Goal: Task Accomplishment & Management: Manage account settings

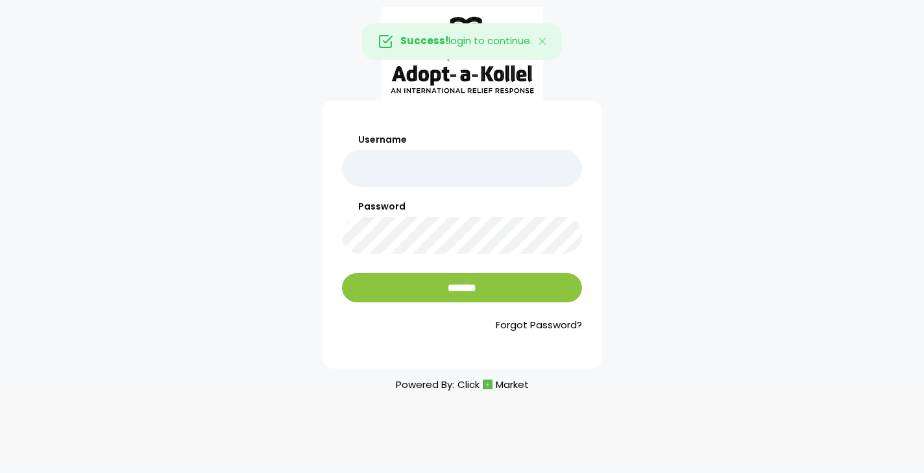
click at [506, 216] on div "Password" at bounding box center [462, 227] width 240 height 54
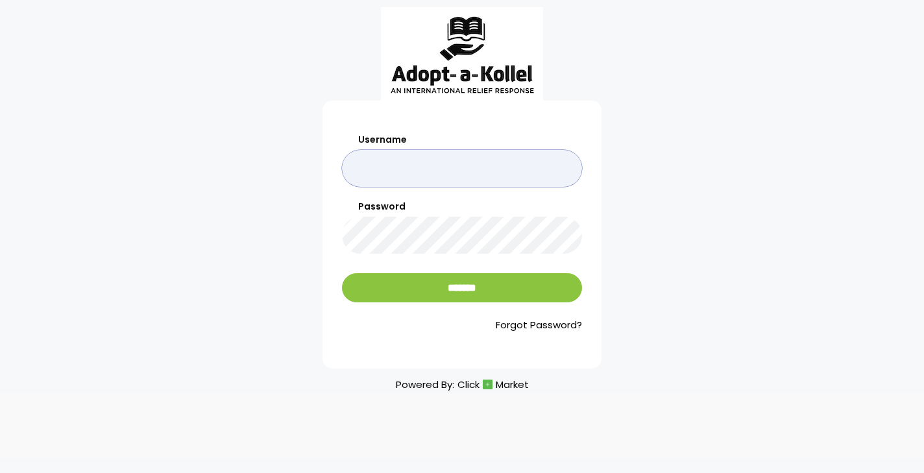
type input "*******"
click at [462, 288] on input "*******" at bounding box center [462, 287] width 240 height 29
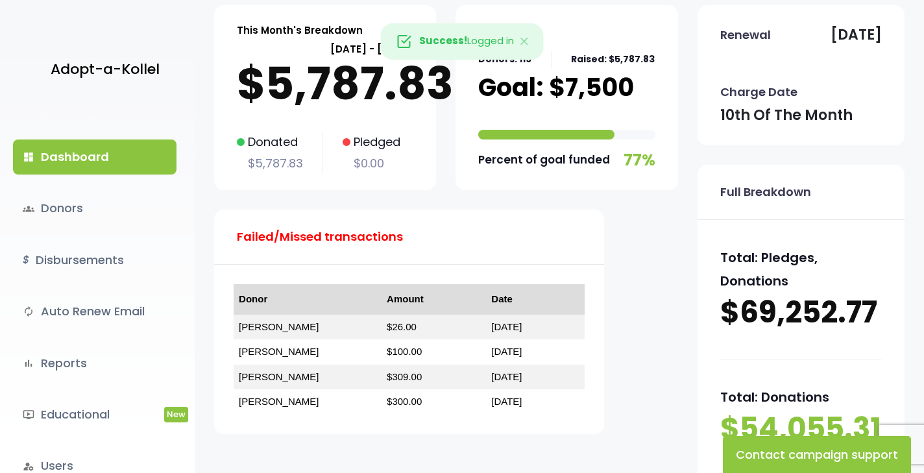
scroll to position [104, 0]
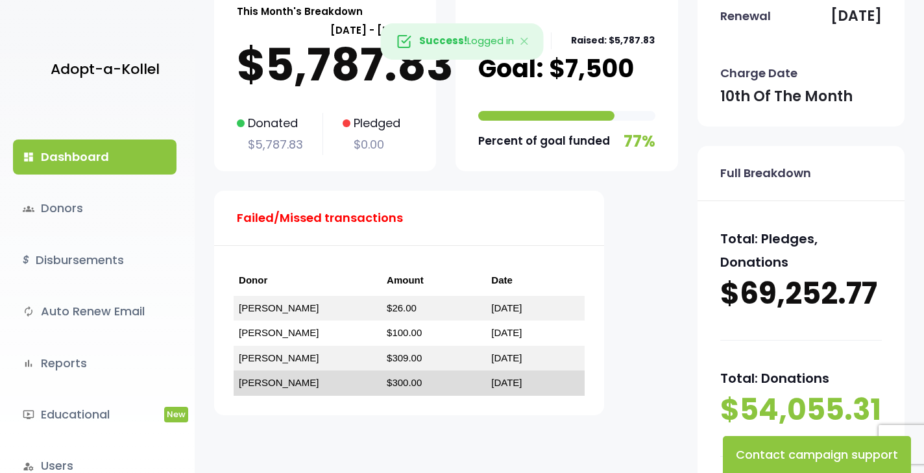
click at [269, 380] on link "Yoni Klein" at bounding box center [279, 382] width 80 height 11
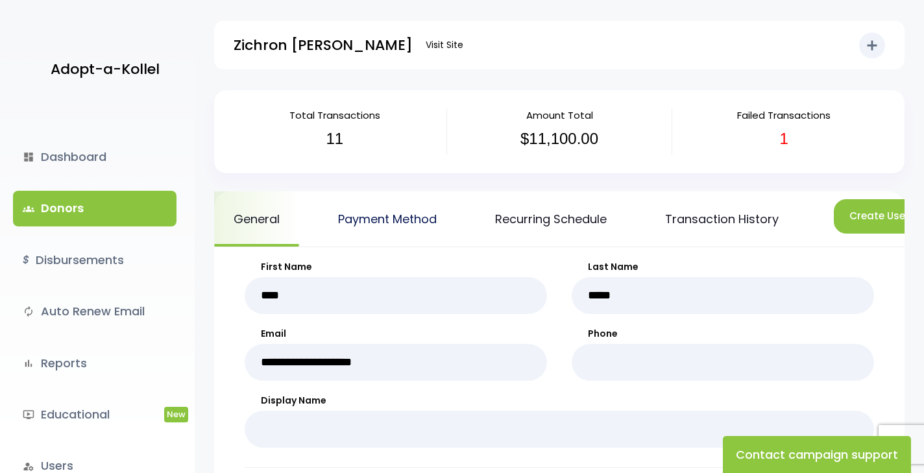
click at [421, 221] on link "Payment Method" at bounding box center [388, 219] width 138 height 55
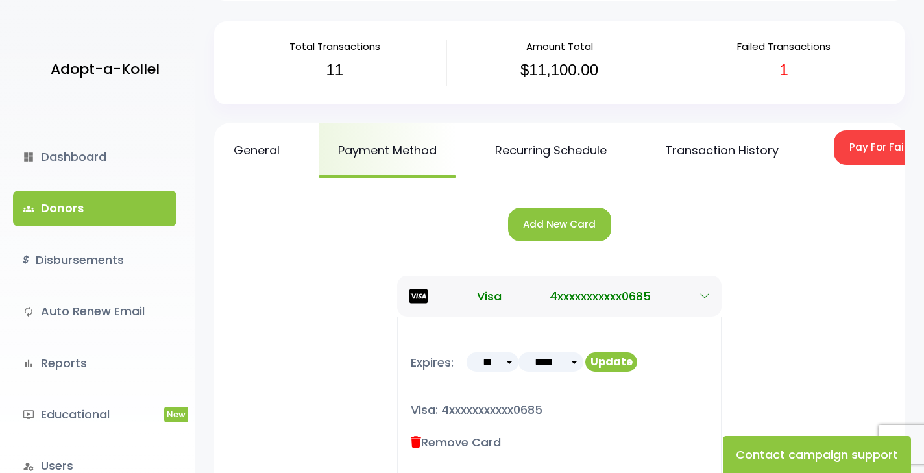
scroll to position [69, 0]
click at [575, 225] on button "Add New Card" at bounding box center [559, 225] width 103 height 34
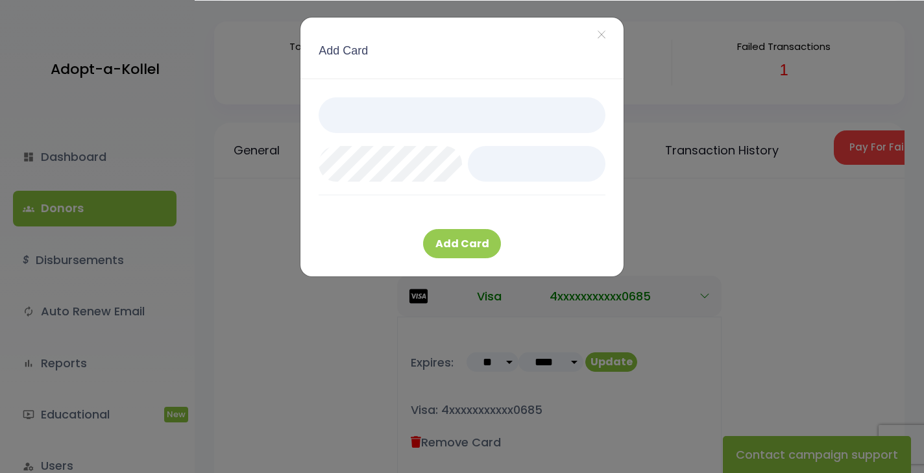
click at [486, 237] on button "Add Card" at bounding box center [462, 243] width 78 height 29
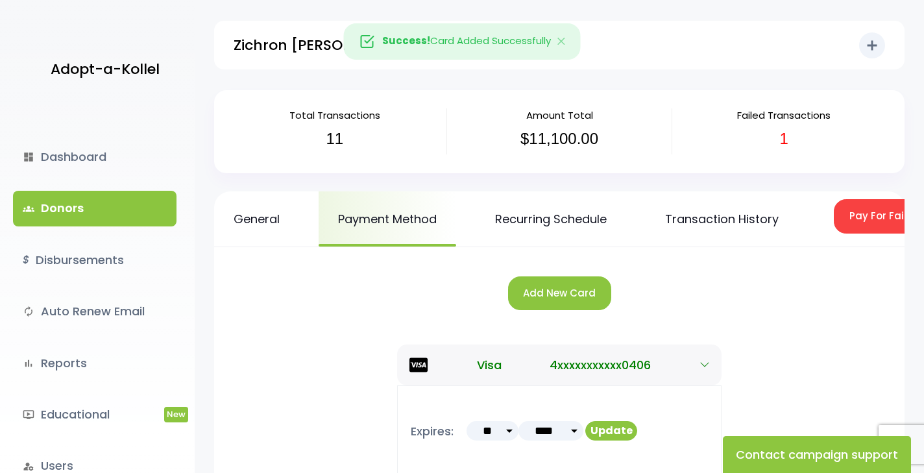
scroll to position [69, 0]
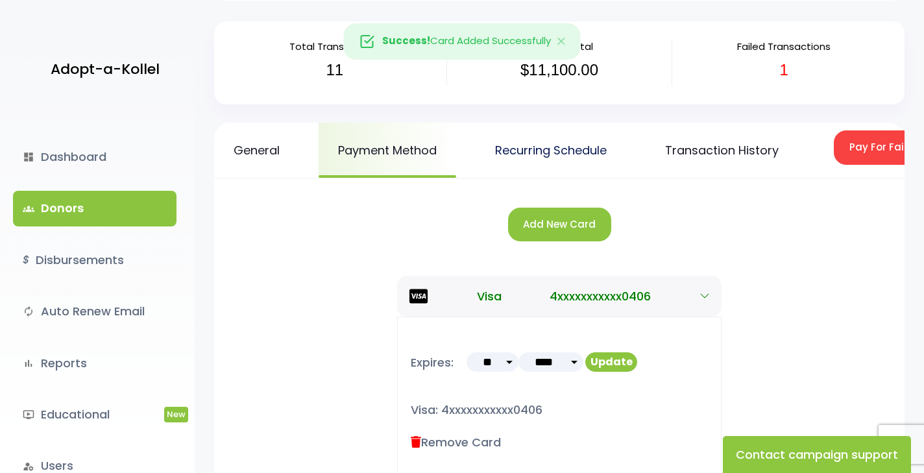
click at [564, 149] on link "Recurring Schedule" at bounding box center [551, 150] width 151 height 55
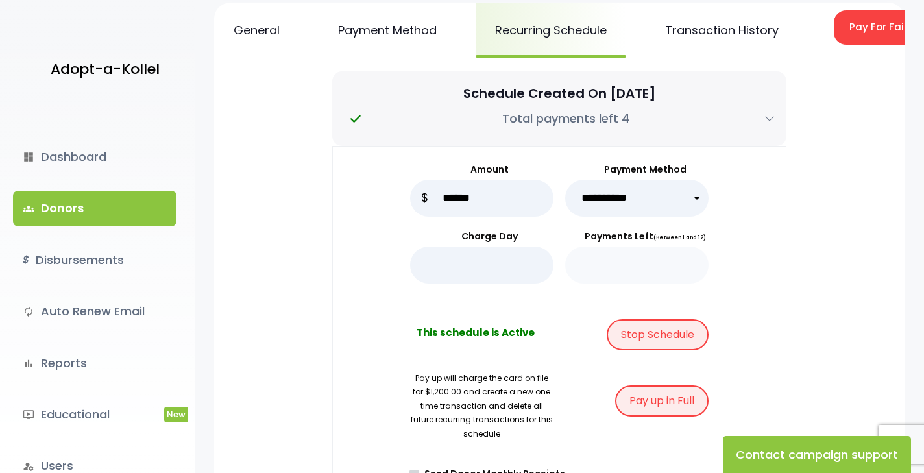
scroll to position [196, 0]
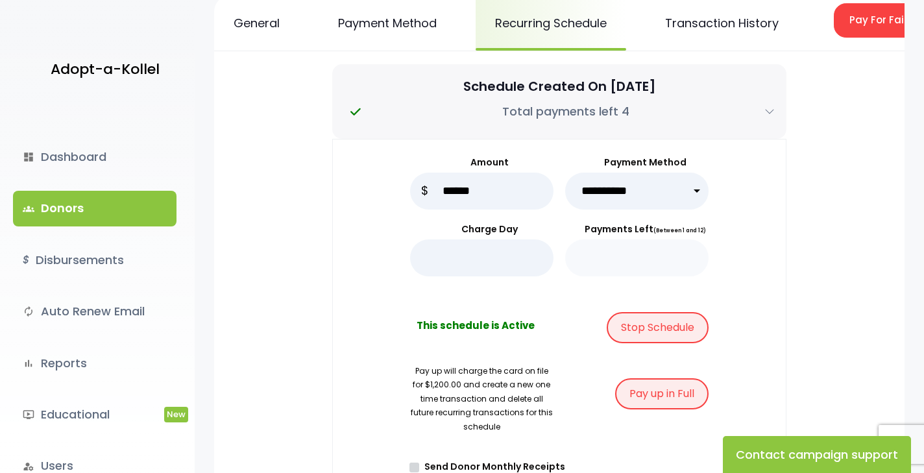
select select "*****"
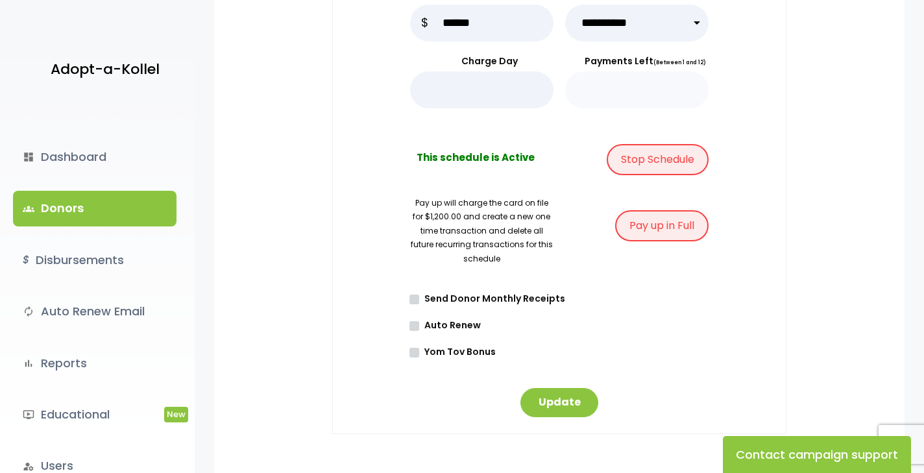
scroll to position [364, 0]
click at [573, 397] on button "Update" at bounding box center [560, 403] width 78 height 29
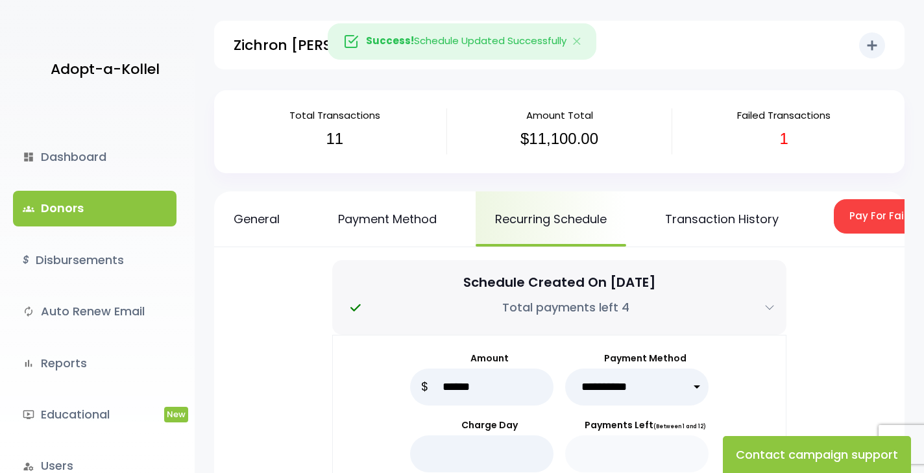
click at [863, 218] on button "Pay For Failed/Missed Transactions" at bounding box center [940, 216] width 212 height 34
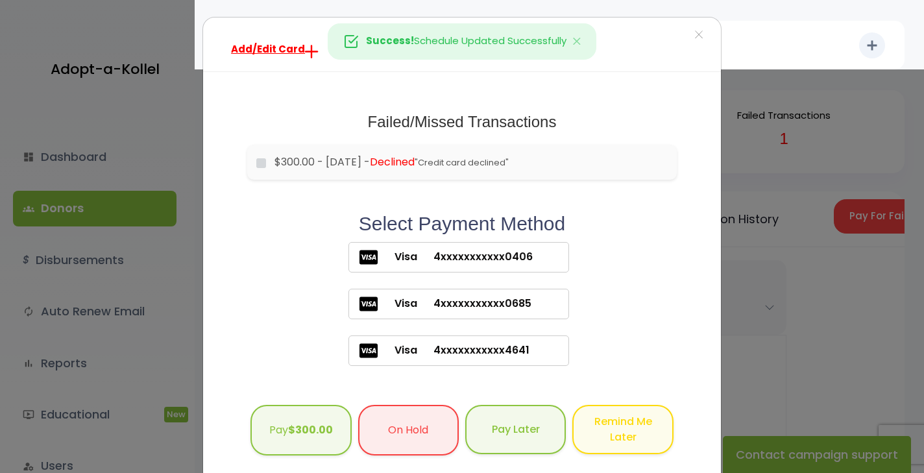
click at [522, 256] on span "4xxxxxxxxxxx0406" at bounding box center [475, 257] width 116 height 16
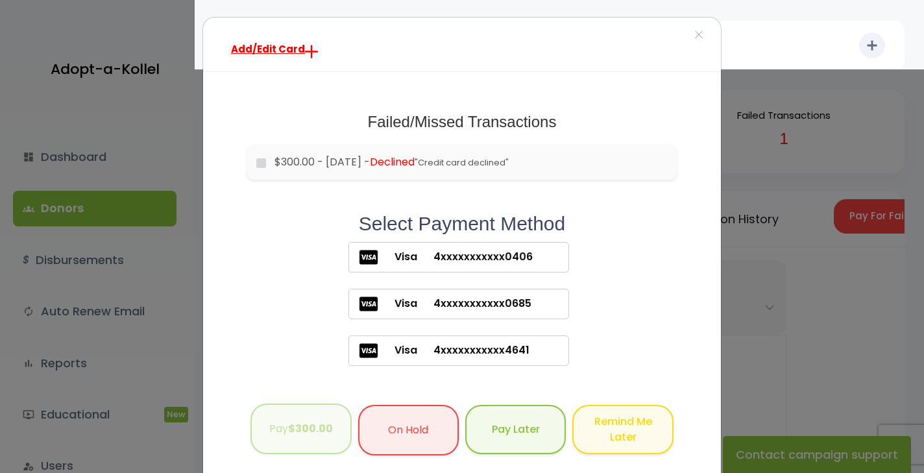
click at [314, 428] on b "$300.00" at bounding box center [310, 428] width 45 height 15
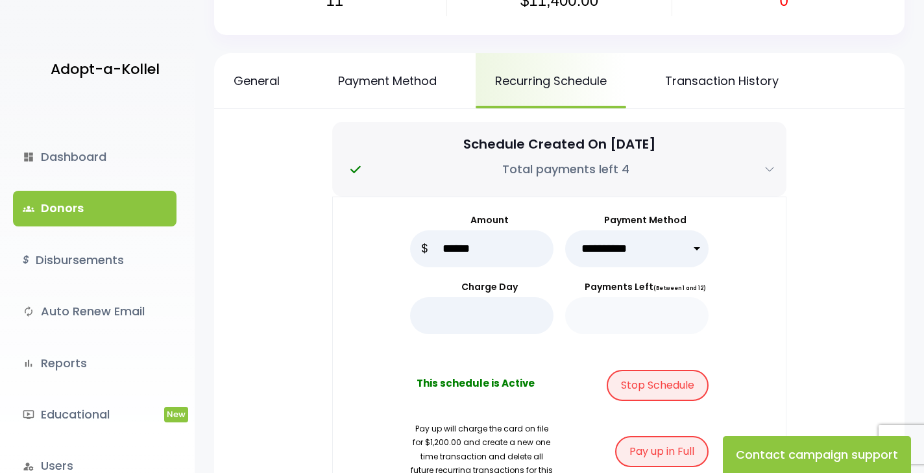
scroll to position [77, 0]
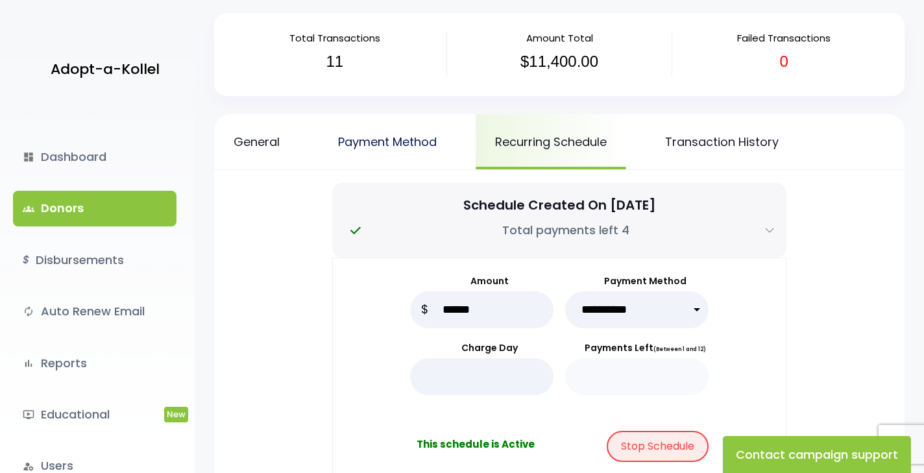
click at [414, 149] on link "Payment Method" at bounding box center [388, 141] width 138 height 55
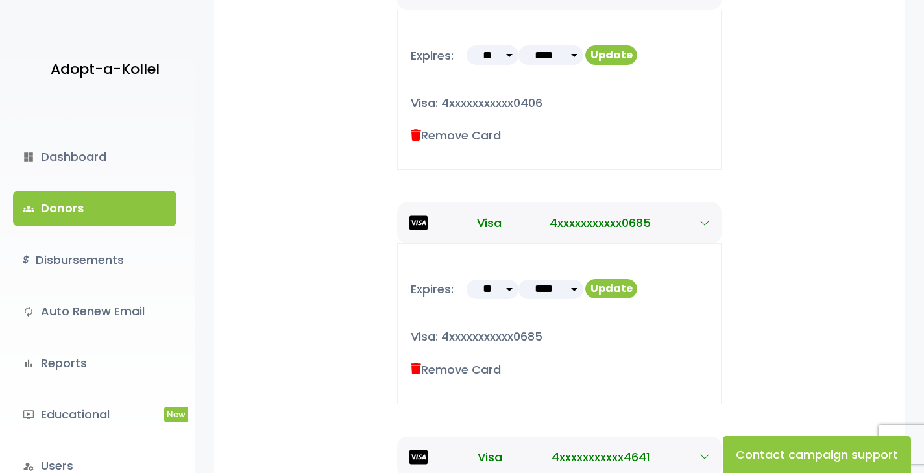
scroll to position [377, 0]
click at [425, 369] on label "Remove Card" at bounding box center [456, 369] width 90 height 18
click at [424, 369] on label "Remove Card" at bounding box center [456, 369] width 90 height 18
click at [419, 367] on icon at bounding box center [416, 369] width 10 height 12
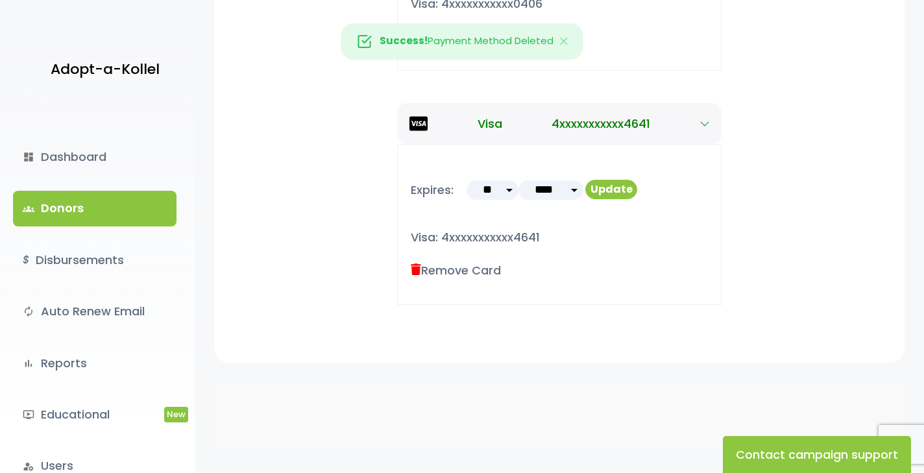
scroll to position [473, 0]
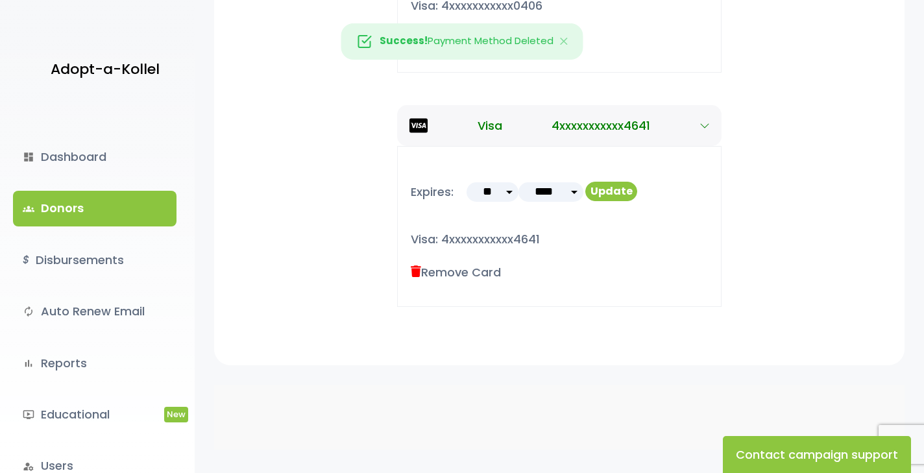
click at [413, 271] on icon at bounding box center [416, 272] width 10 height 12
